Goal: Check status: Check status

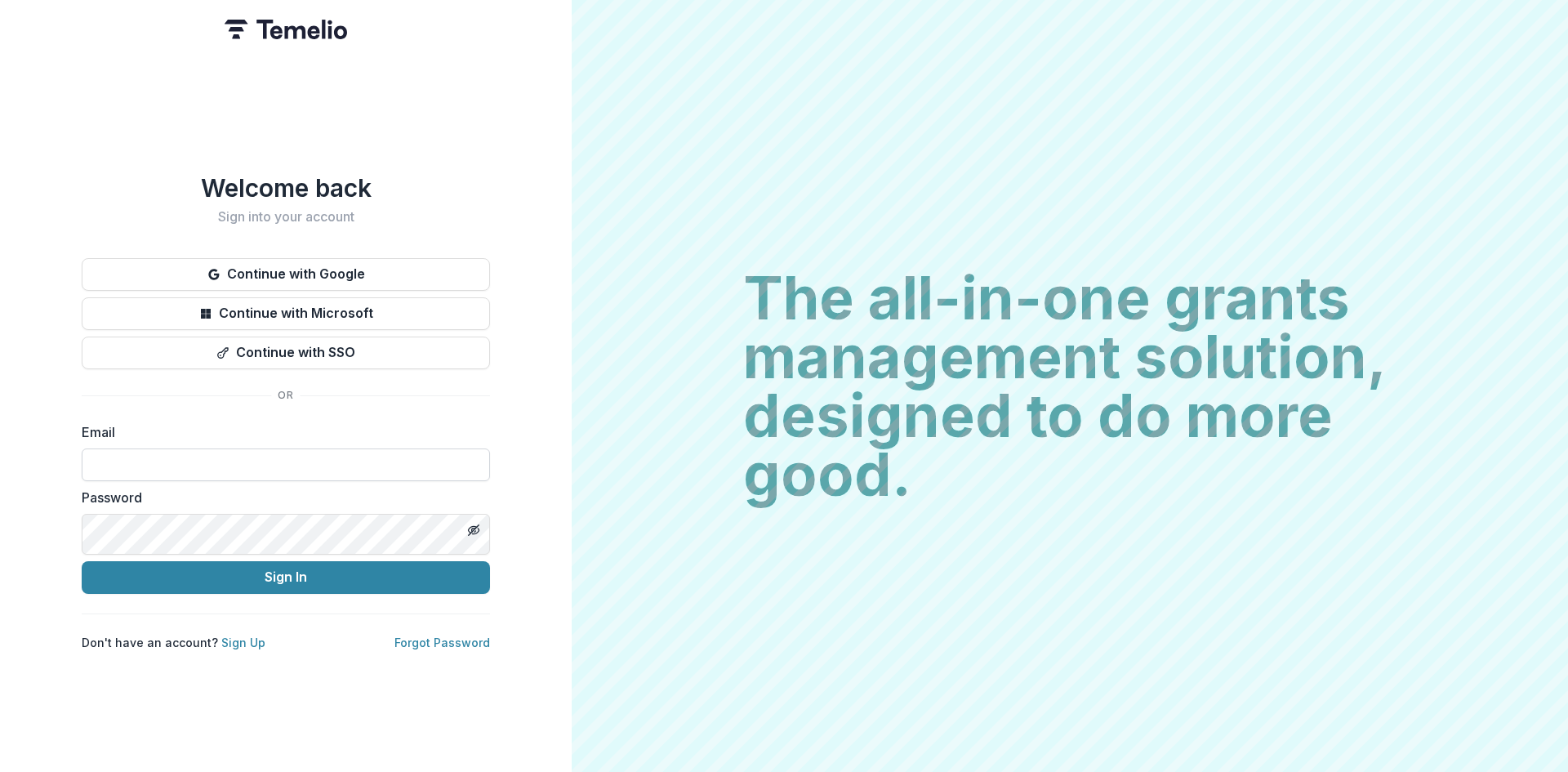
click at [254, 474] on input at bounding box center [285, 465] width 408 height 33
type input "**********"
click at [268, 593] on button "Sign In" at bounding box center [285, 577] width 408 height 33
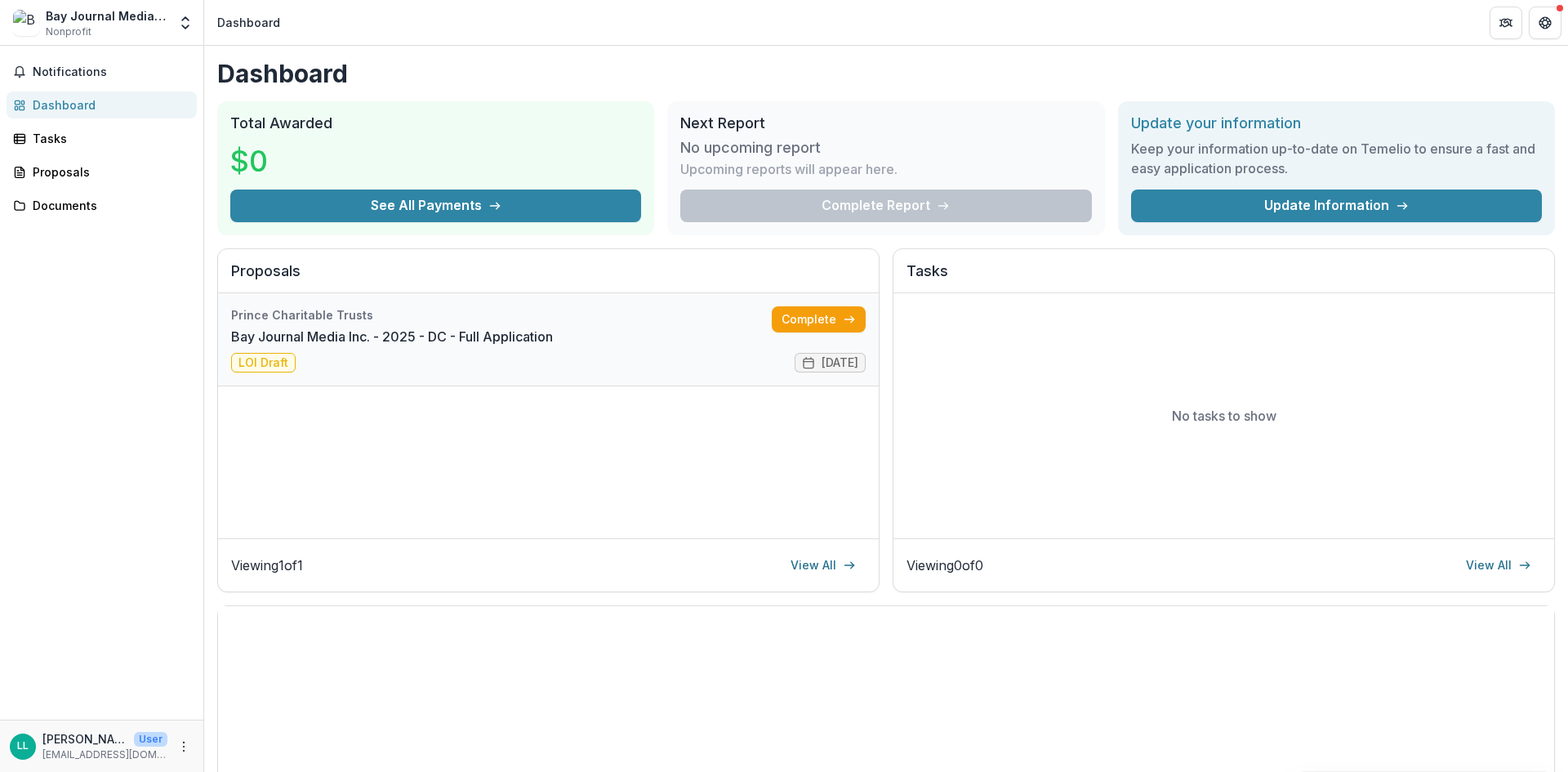
click at [361, 347] on link "Bay Journal Media Inc. - 2025 - DC - Full Application" at bounding box center [392, 337] width 322 height 20
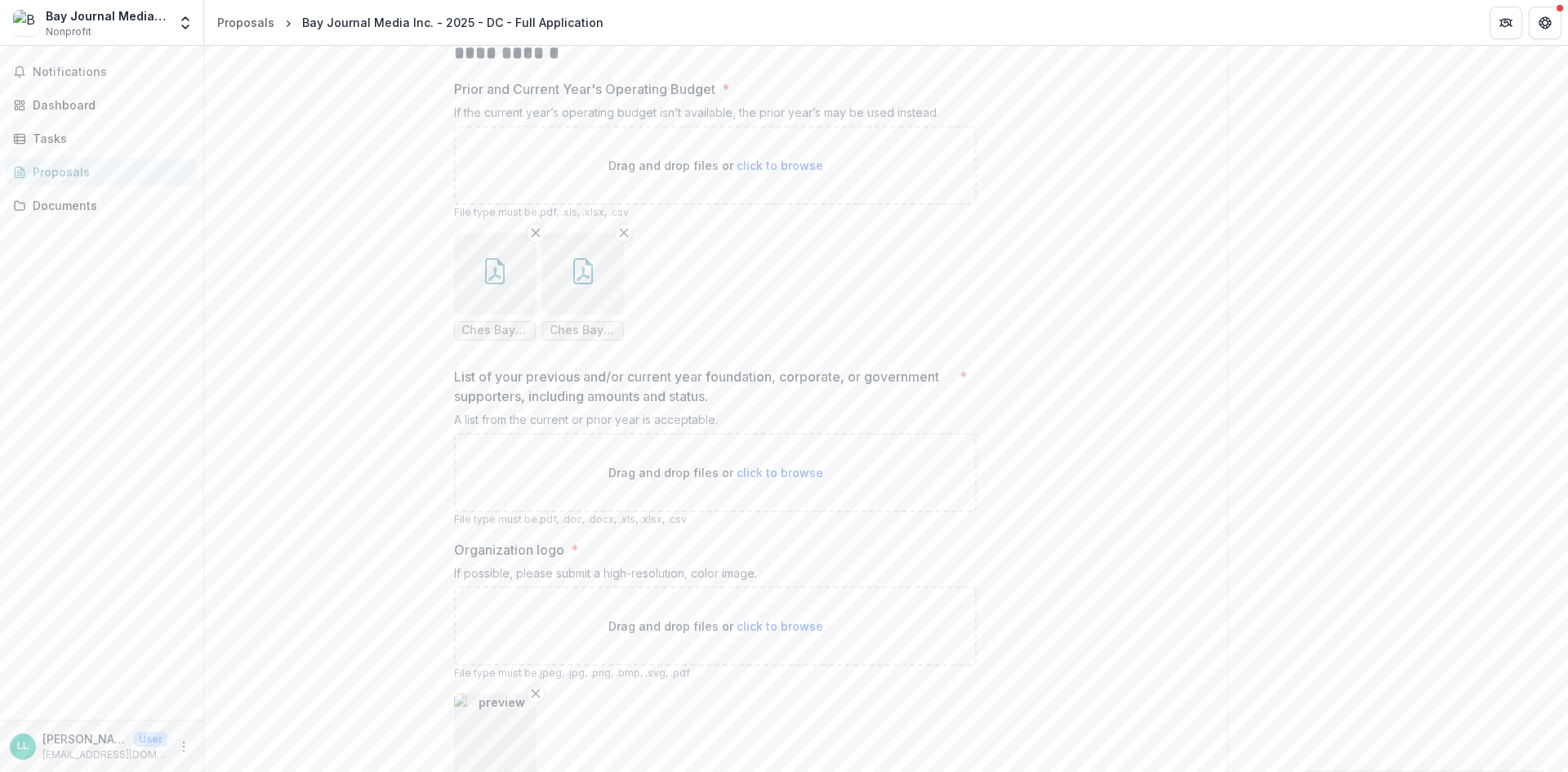
scroll to position [2858, 0]
drag, startPoint x: 729, startPoint y: 628, endPoint x: 367, endPoint y: 459, distance: 399.5
copy div "(1) RENEWAL APPLICANTS ONLY: Provide a brief update on the past year’s work, hi…"
click at [77, 740] on p "[PERSON_NAME]" at bounding box center [85, 738] width 85 height 17
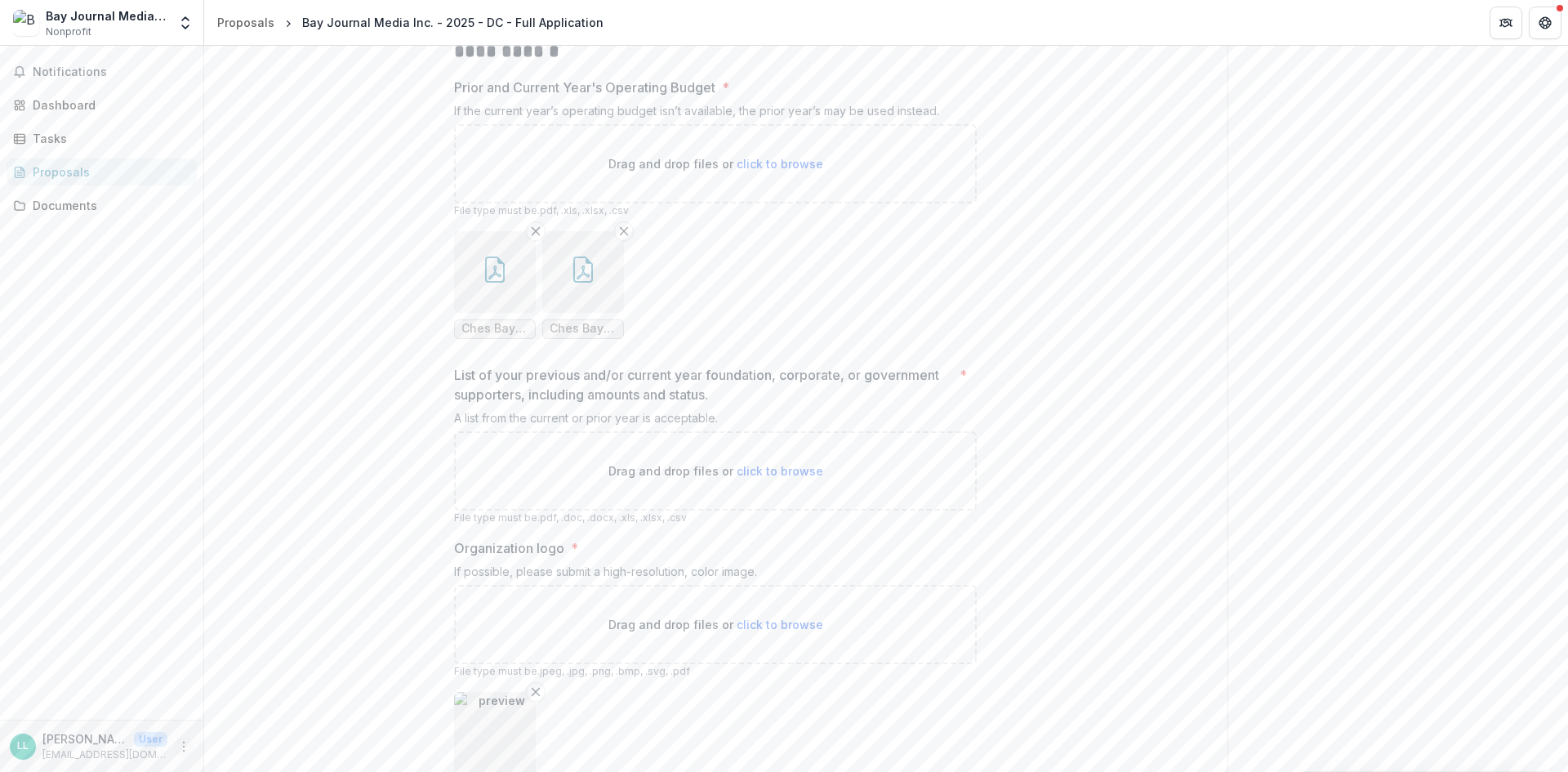
click at [180, 748] on button "More" at bounding box center [184, 746] width 20 height 20
click at [274, 738] on button "Logout" at bounding box center [289, 734] width 175 height 27
